Goal: Transaction & Acquisition: Purchase product/service

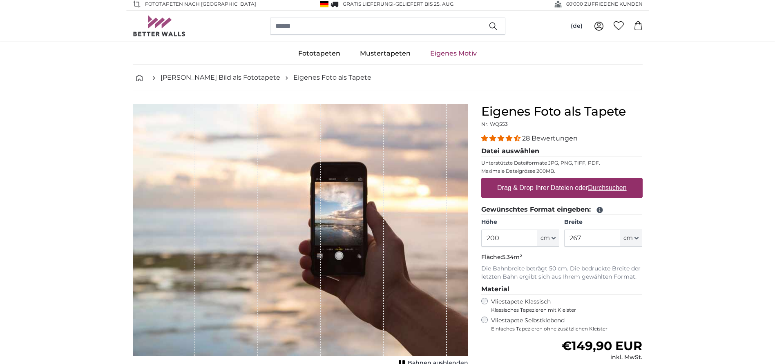
scroll to position [2, 0]
click at [321, 26] on input "search" at bounding box center [387, 26] width 235 height 17
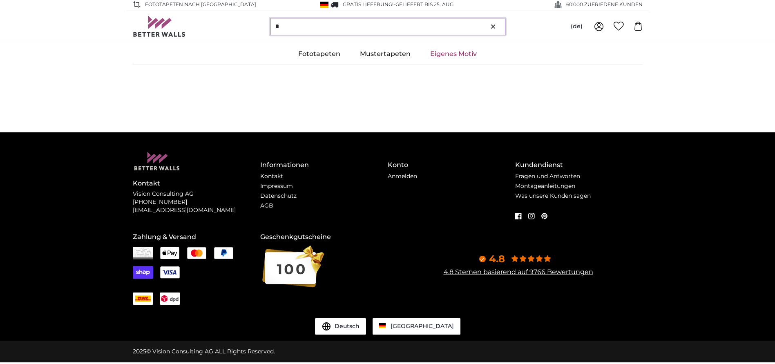
scroll to position [0, 0]
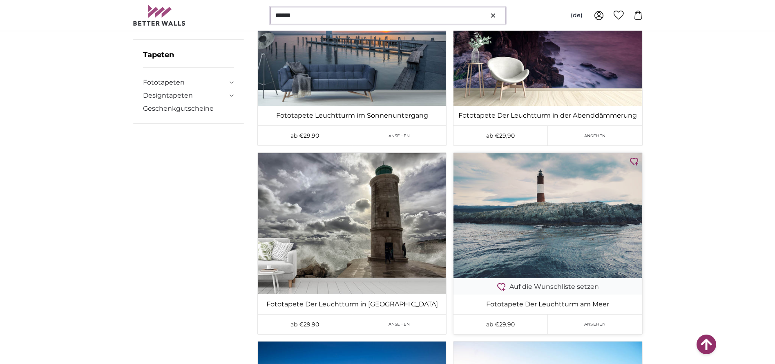
scroll to position [729, 0]
type input "******"
click at [576, 239] on img at bounding box center [547, 215] width 188 height 125
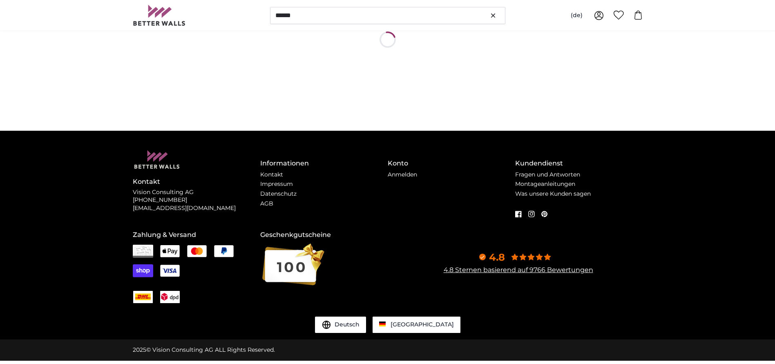
scroll to position [0, 0]
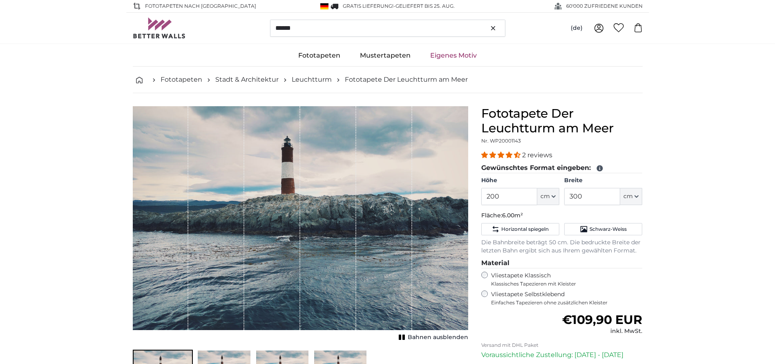
click at [251, 245] on div "1 of 4" at bounding box center [272, 218] width 56 height 224
